Goal: Task Accomplishment & Management: Manage account settings

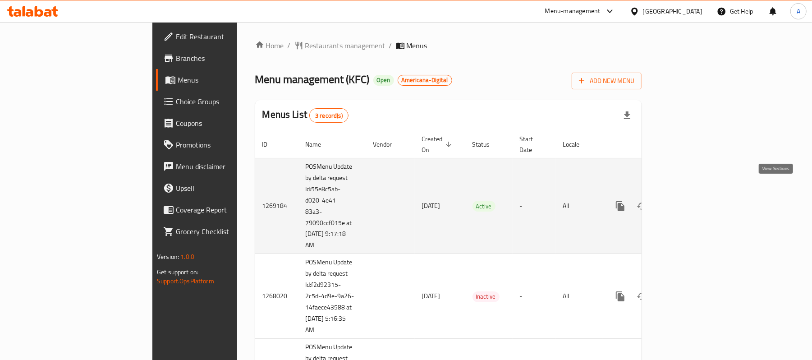
click at [691, 201] on icon "enhanced table" at bounding box center [685, 206] width 11 height 11
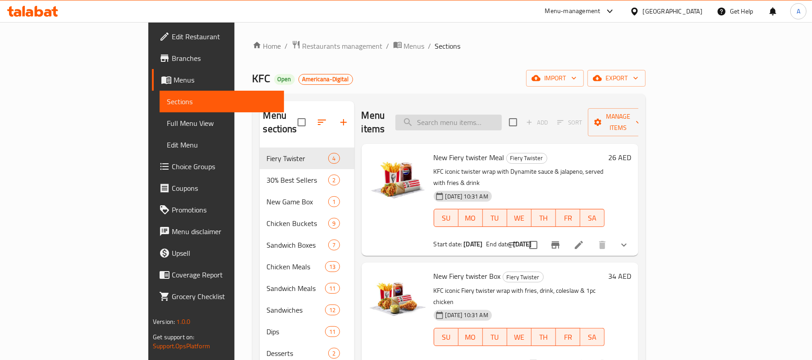
click at [502, 114] on input "search" at bounding box center [448, 122] width 106 height 16
paste input "26pcs Mighty Bucket"
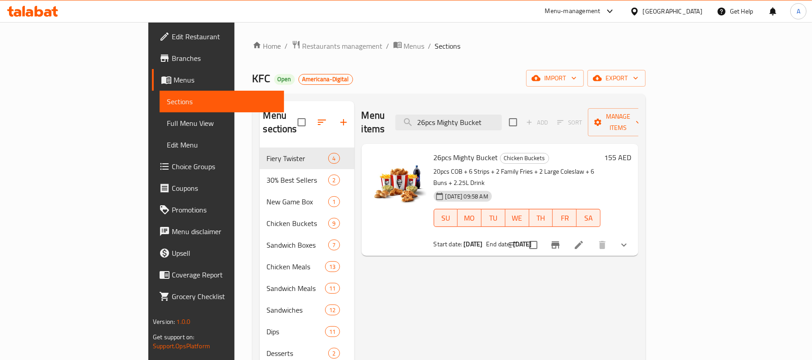
type input "26pcs Mighty Bucket"
click at [591, 237] on li at bounding box center [578, 245] width 25 height 16
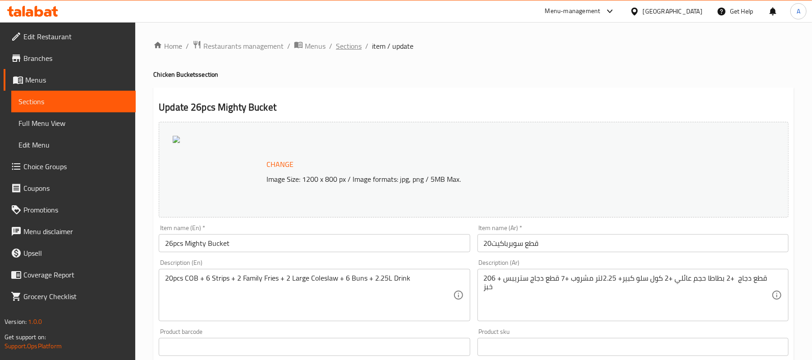
click at [356, 48] on span "Sections" at bounding box center [349, 46] width 26 height 11
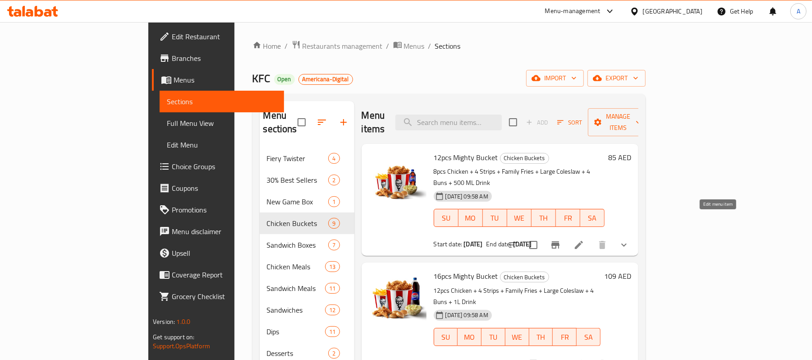
click at [584, 239] on icon at bounding box center [578, 244] width 11 height 11
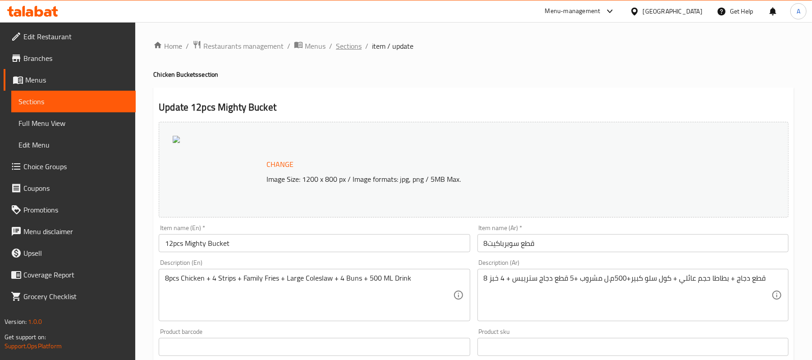
click at [343, 46] on span "Sections" at bounding box center [349, 46] width 26 height 11
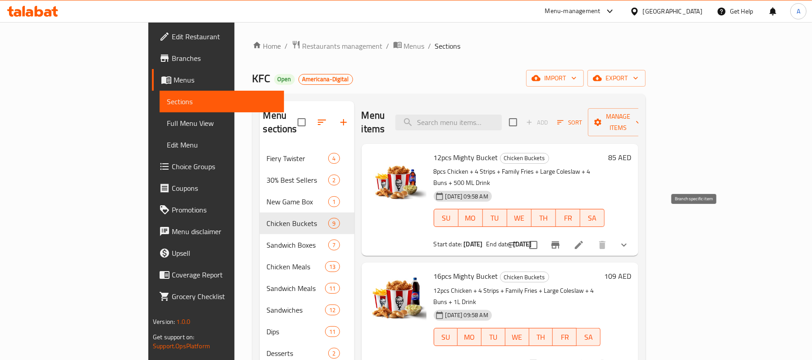
click at [561, 239] on icon "Branch-specific-item" at bounding box center [555, 244] width 11 height 11
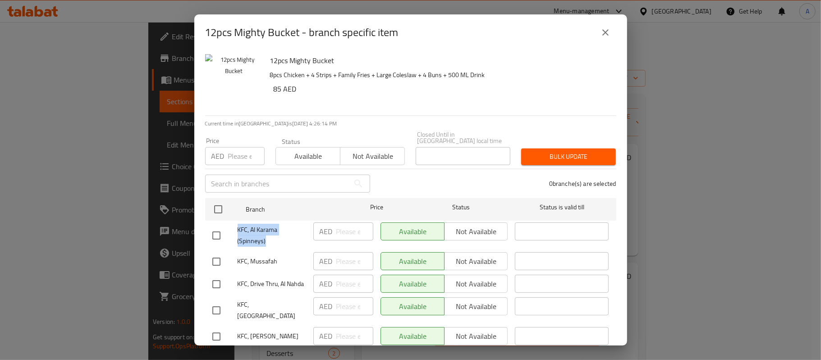
drag, startPoint x: 270, startPoint y: 240, endPoint x: 236, endPoint y: 225, distance: 37.3
click at [236, 225] on div "KFC, Al Karama (Spinneys)" at bounding box center [259, 235] width 101 height 33
copy span "KFC, Al Karama (Spinneys)"
drag, startPoint x: 281, startPoint y: 263, endPoint x: 238, endPoint y: 262, distance: 42.8
click at [238, 262] on span "KFC, Mussafah" at bounding box center [272, 261] width 69 height 11
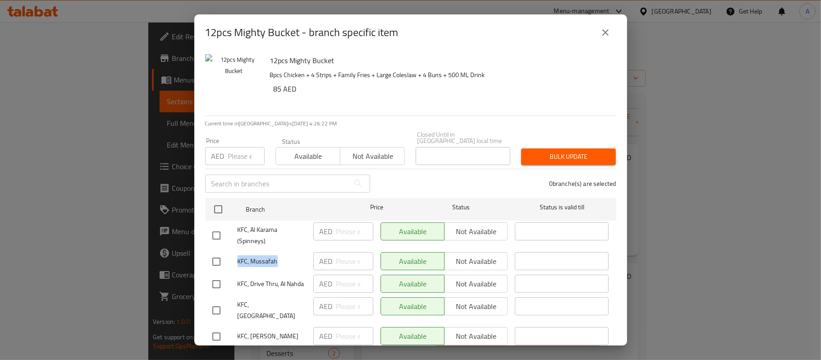
click at [238, 262] on span "KFC, Mussafah" at bounding box center [272, 261] width 69 height 11
drag, startPoint x: 279, startPoint y: 260, endPoint x: 226, endPoint y: 257, distance: 53.7
click at [226, 257] on div "KFC, Mussafah" at bounding box center [259, 261] width 101 height 26
copy span "KFC, Mussafah"
click at [600, 29] on icon "close" at bounding box center [605, 32] width 11 height 11
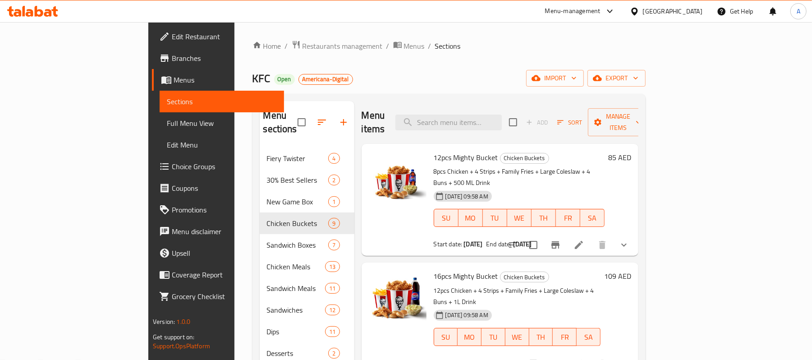
click at [152, 64] on link "Branches" at bounding box center [218, 58] width 132 height 22
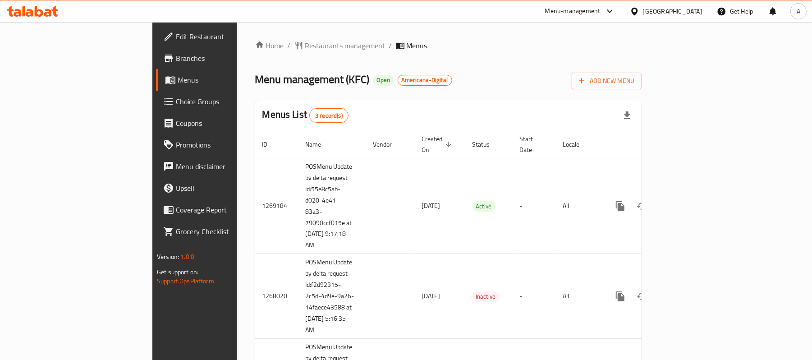
click at [668, 14] on div "[GEOGRAPHIC_DATA]" at bounding box center [665, 11] width 87 height 22
click at [645, 10] on div "[GEOGRAPHIC_DATA]" at bounding box center [672, 11] width 59 height 10
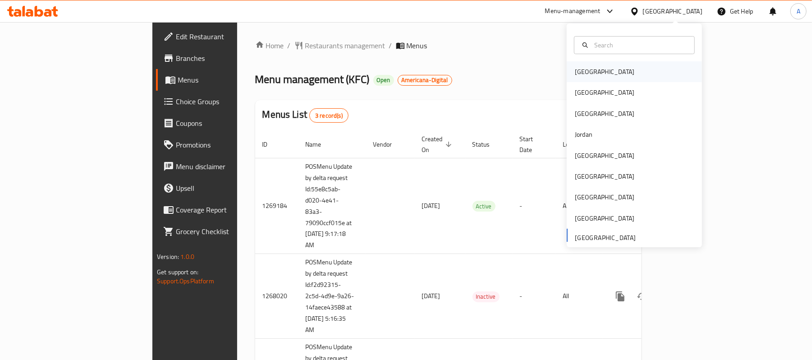
click at [583, 76] on div "[GEOGRAPHIC_DATA]" at bounding box center [604, 72] width 59 height 10
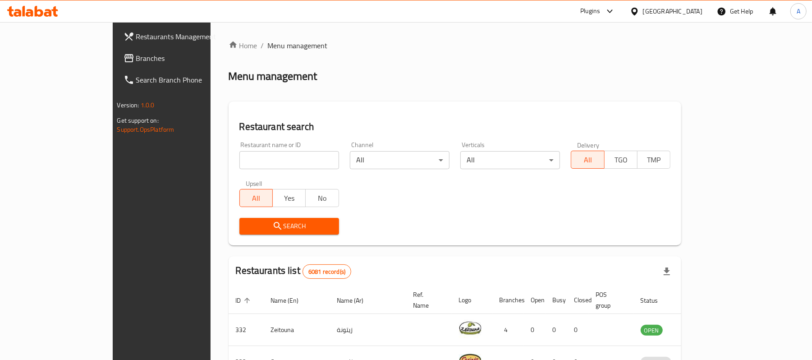
click at [239, 161] on input "search" at bounding box center [289, 160] width 100 height 18
paste input "741250"
type input "741250"
click button "Search" at bounding box center [289, 226] width 100 height 17
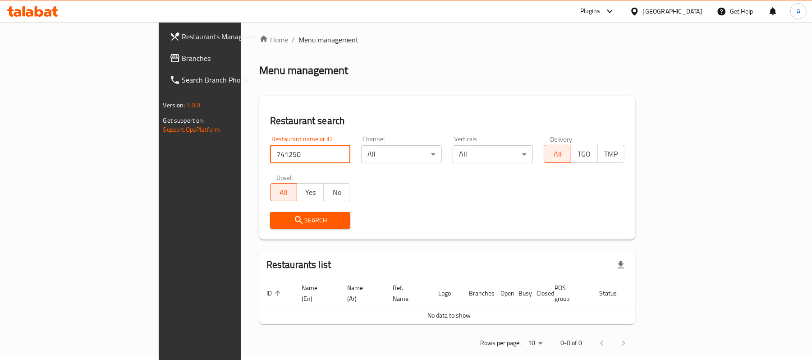
scroll to position [9, 0]
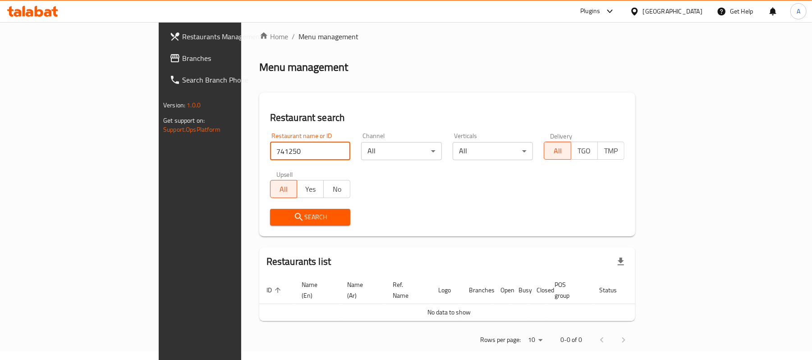
click at [182, 59] on span "Branches" at bounding box center [234, 58] width 105 height 11
